Goal: Check status: Check status

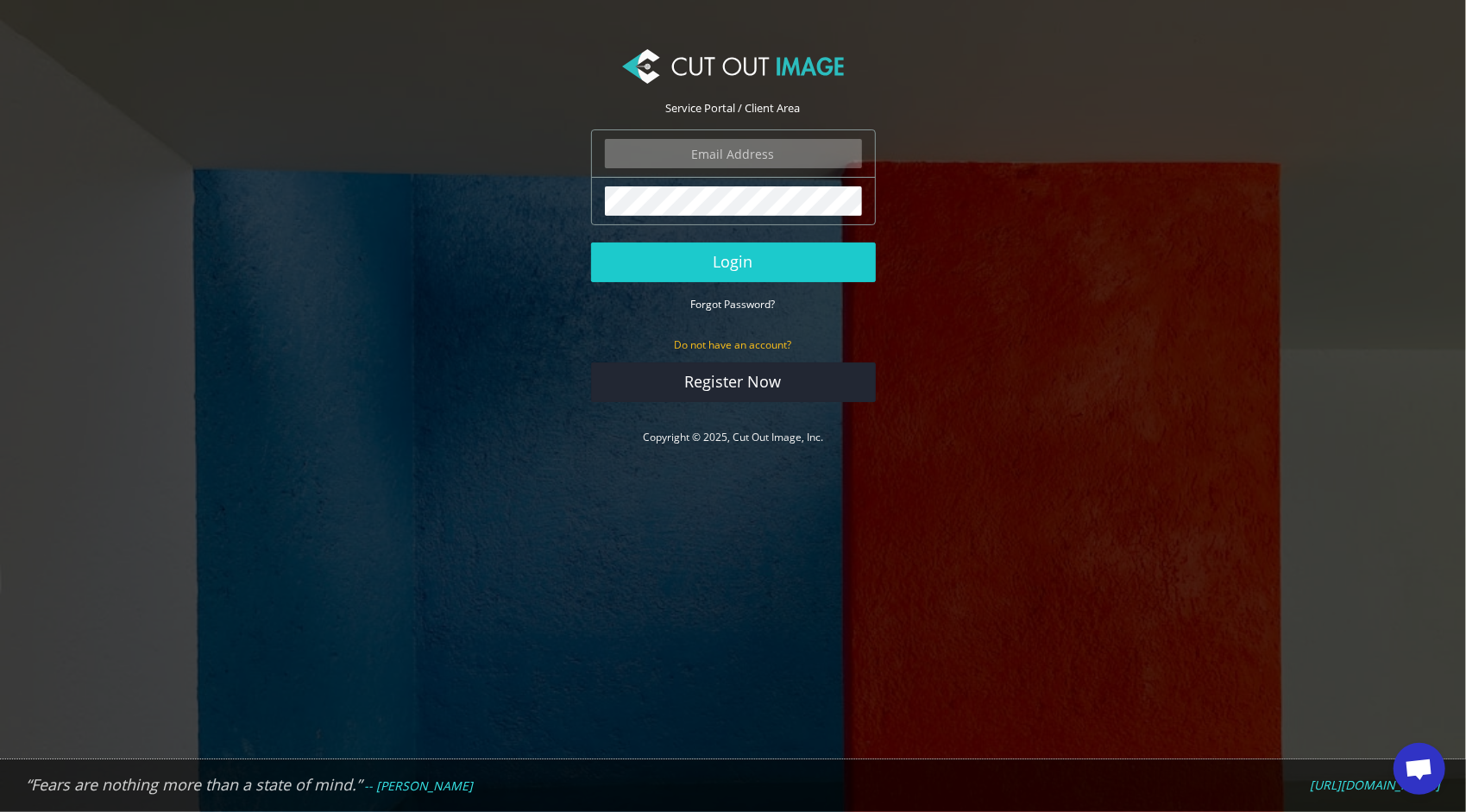
click at [764, 165] on input "email" at bounding box center [733, 153] width 257 height 29
type input "[EMAIL_ADDRESS][DOMAIN_NAME]"
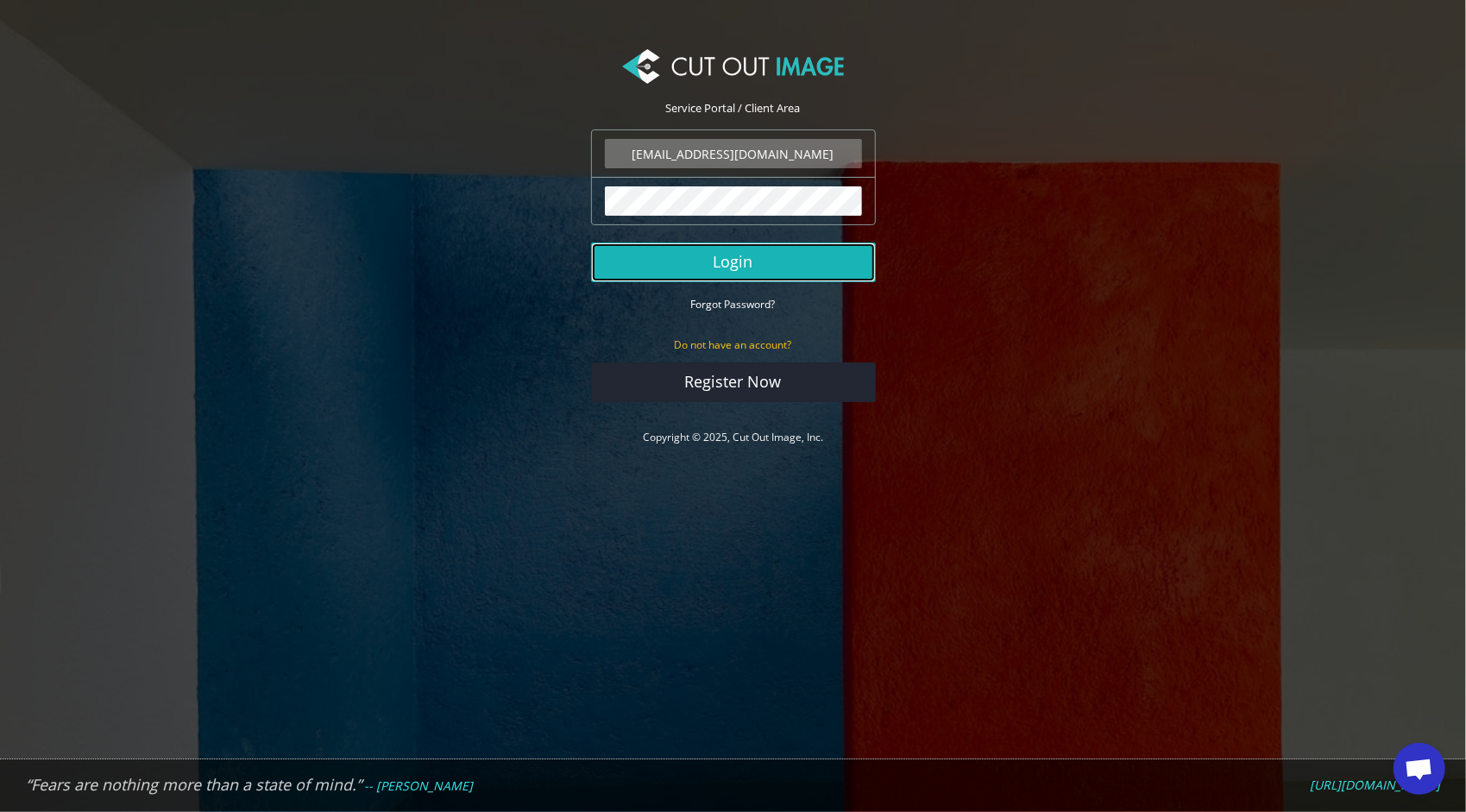
click at [711, 259] on button "Login" at bounding box center [733, 262] width 285 height 39
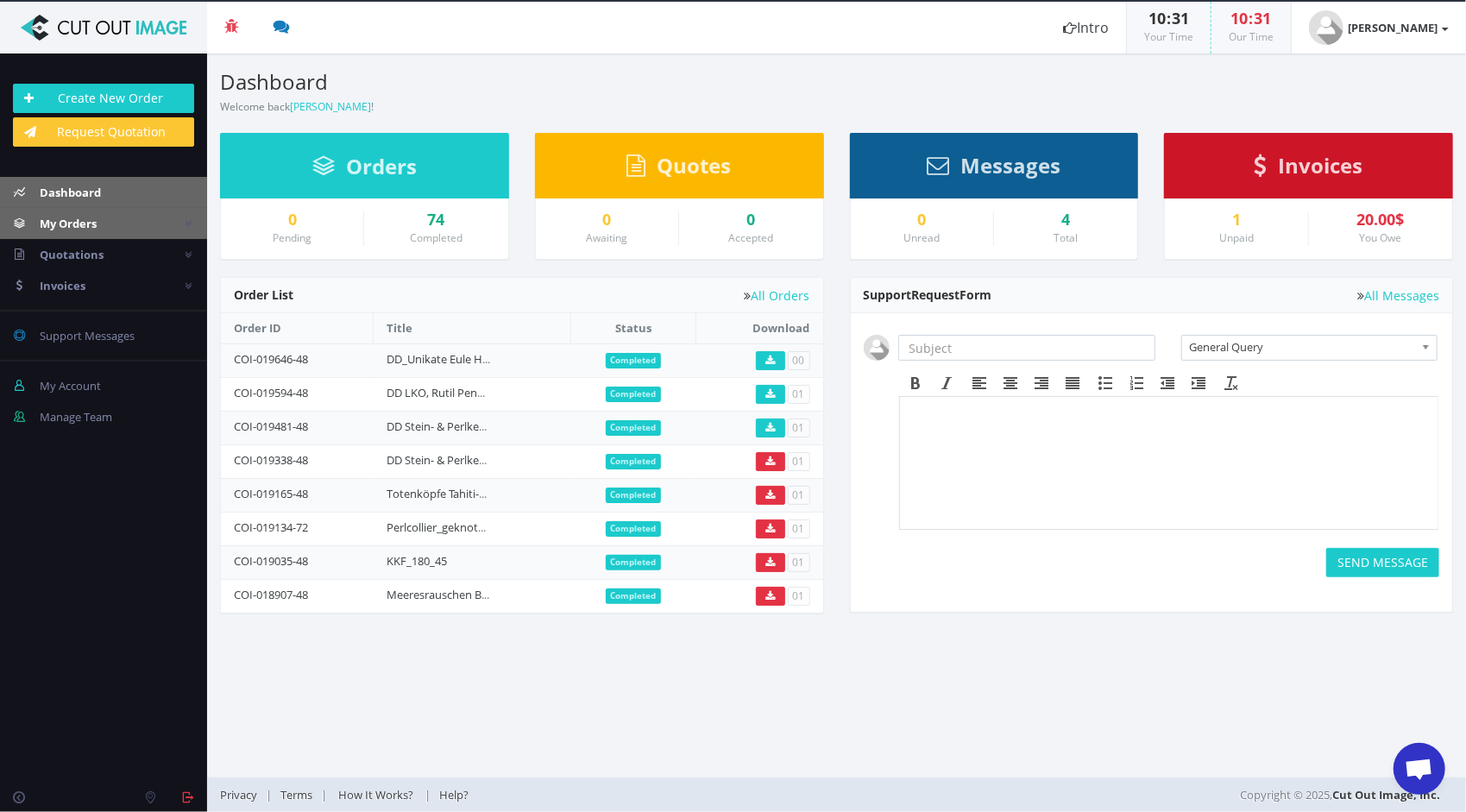
click at [106, 224] on link "My Orders" at bounding box center [103, 223] width 207 height 31
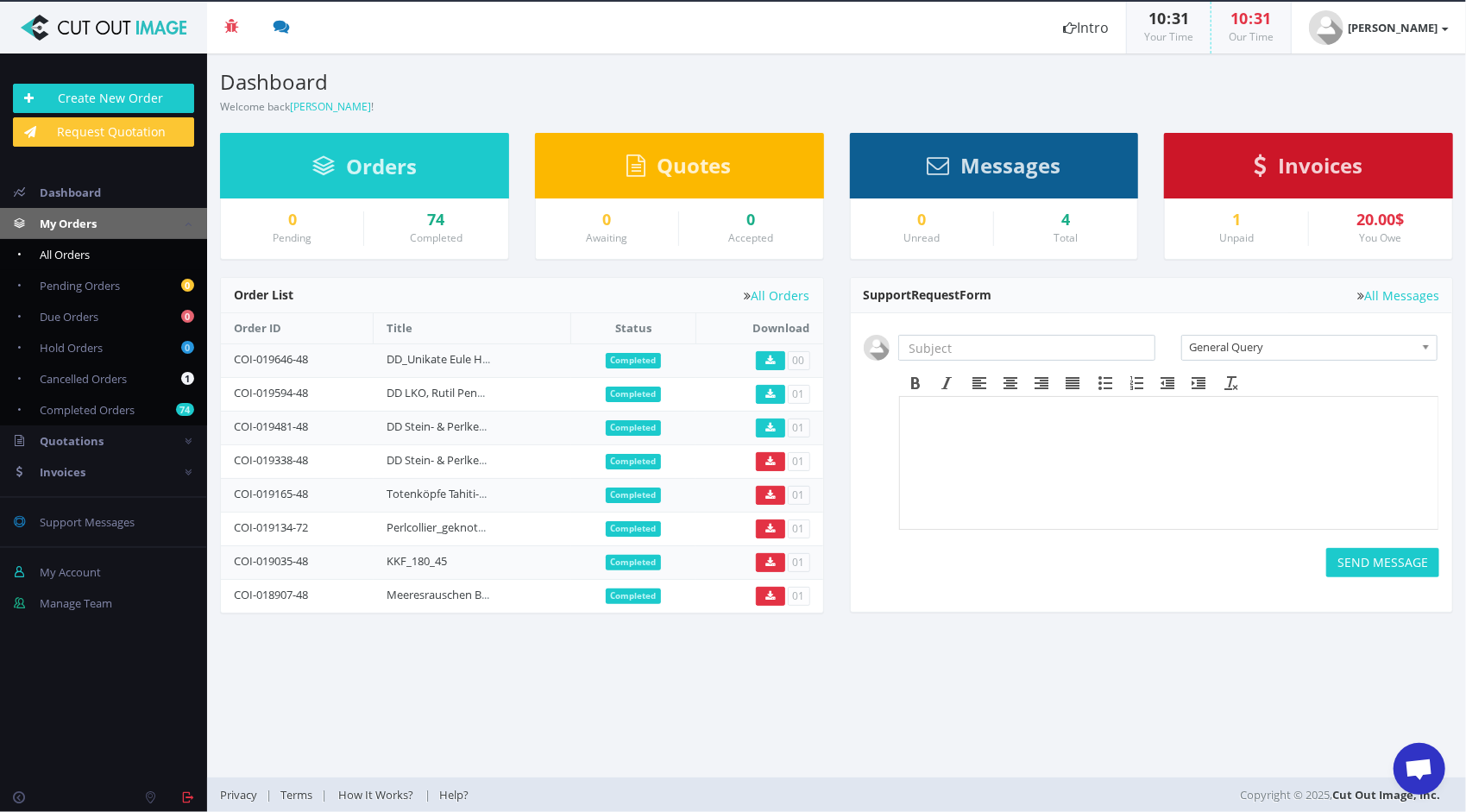
click at [103, 253] on link "All Orders" at bounding box center [103, 254] width 207 height 31
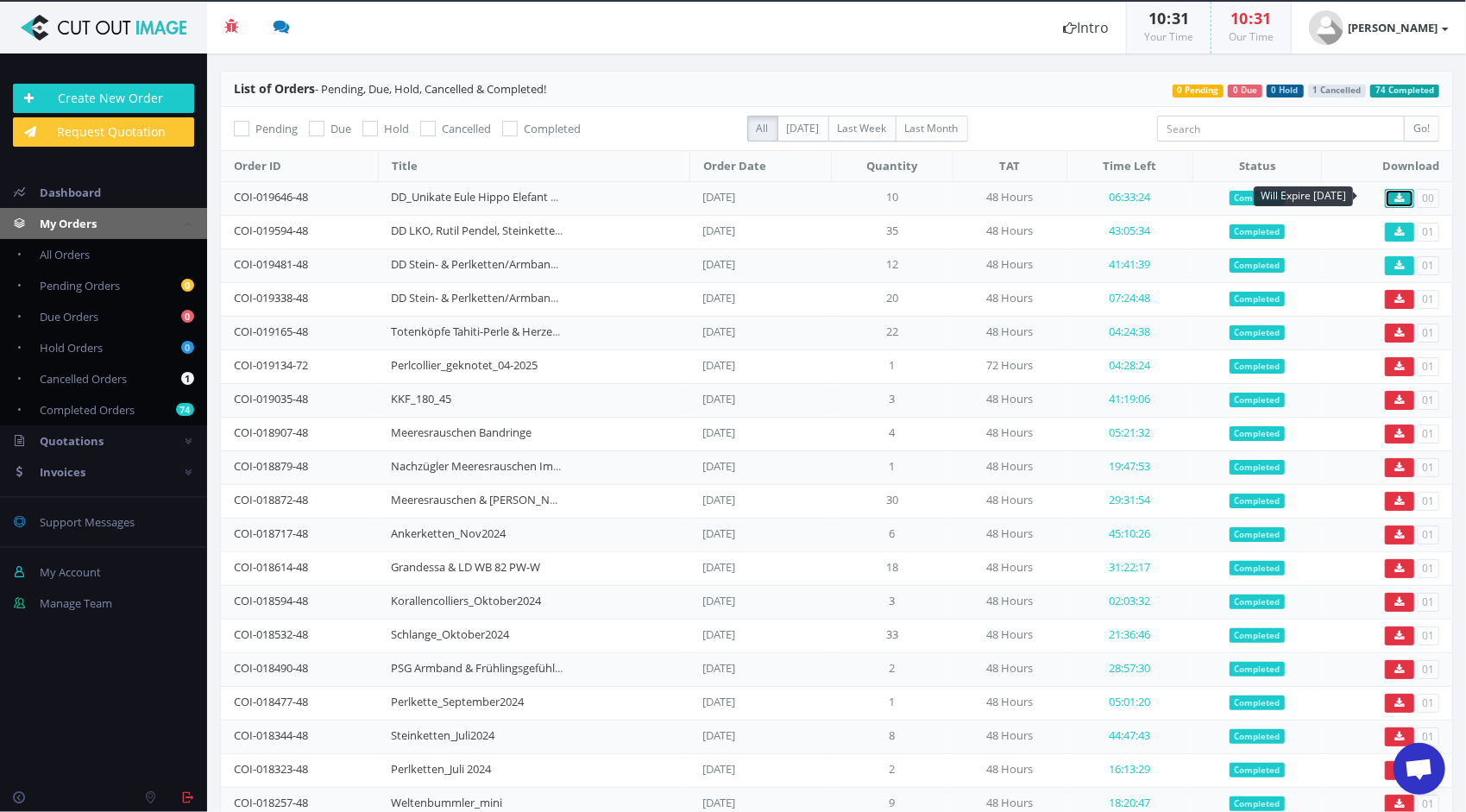
click at [1395, 197] on icon at bounding box center [1399, 198] width 9 height 10
